Goal: Navigation & Orientation: Find specific page/section

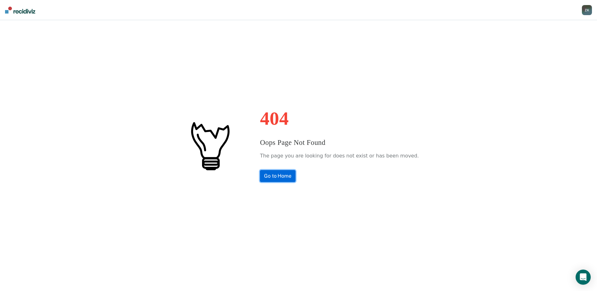
click at [284, 174] on link "Go to Home" at bounding box center [278, 176] width 36 height 12
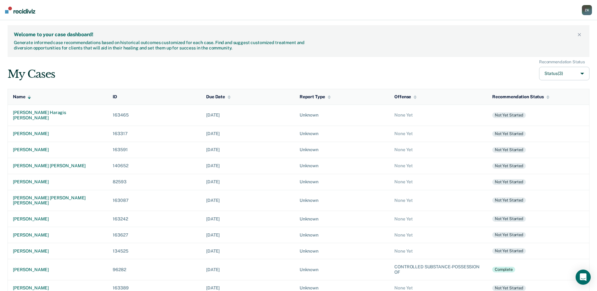
click at [579, 35] on icon at bounding box center [580, 35] width 4 height 4
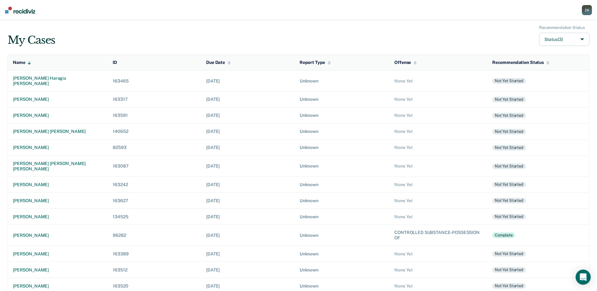
click at [14, 11] on img at bounding box center [20, 10] width 30 height 7
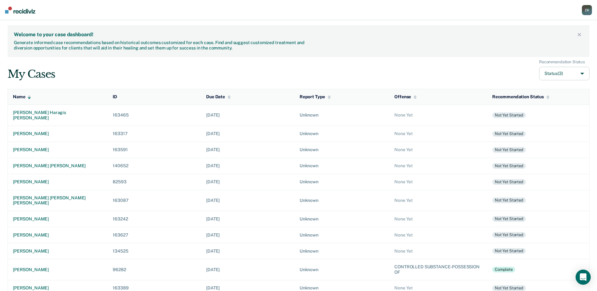
click at [587, 10] on div "Z K" at bounding box center [587, 10] width 10 height 10
click at [452, 14] on nav "[PERSON_NAME] Profile Go to PSI Case Dashboard Log Out" at bounding box center [298, 10] width 597 height 20
